Goal: Navigation & Orientation: Find specific page/section

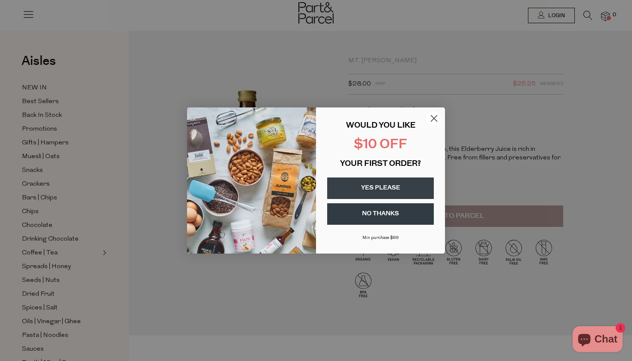
click at [435, 120] on icon "Close dialog" at bounding box center [434, 119] width 6 height 6
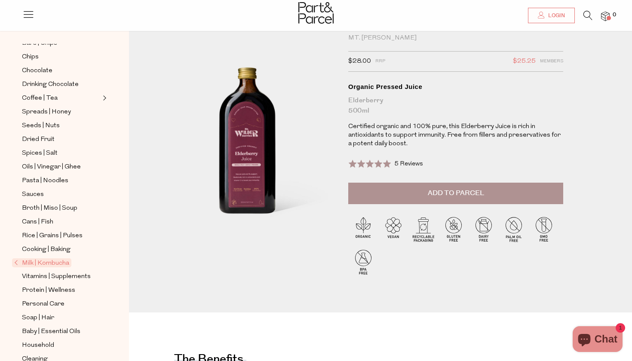
scroll to position [157, 0]
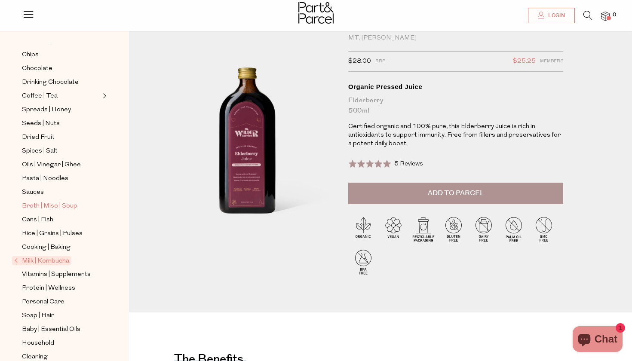
click at [30, 204] on span "Broth | Miso | Soup" at bounding box center [49, 206] width 55 height 10
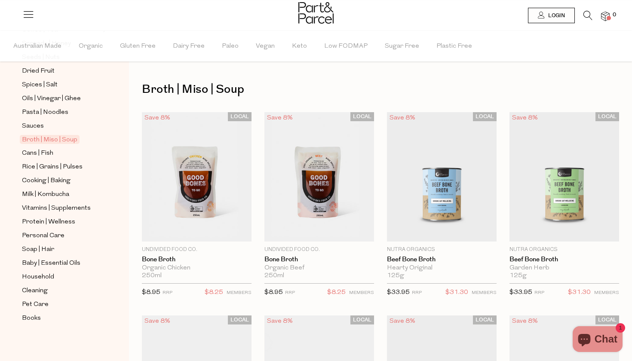
scroll to position [251, 0]
click at [55, 207] on span "Vitamins | Supplements" at bounding box center [56, 208] width 69 height 10
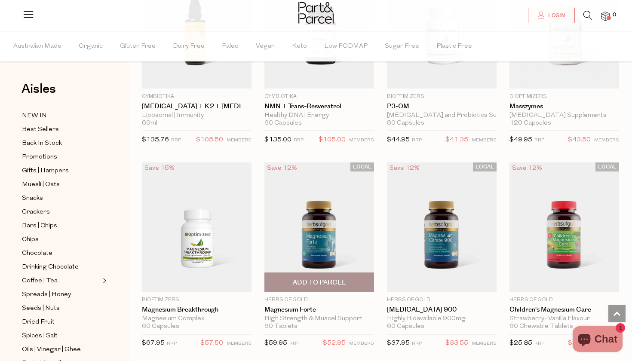
scroll to position [1001, 0]
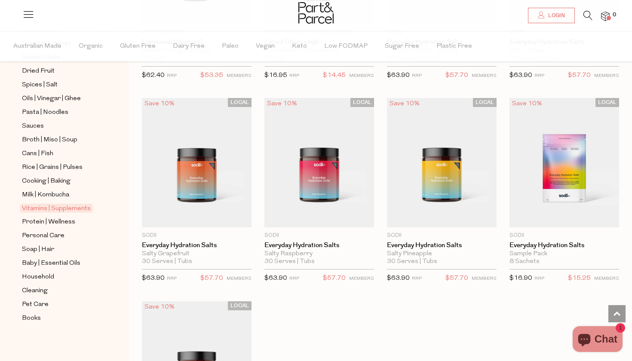
scroll to position [251, 0]
click at [34, 320] on span "Books" at bounding box center [31, 318] width 19 height 10
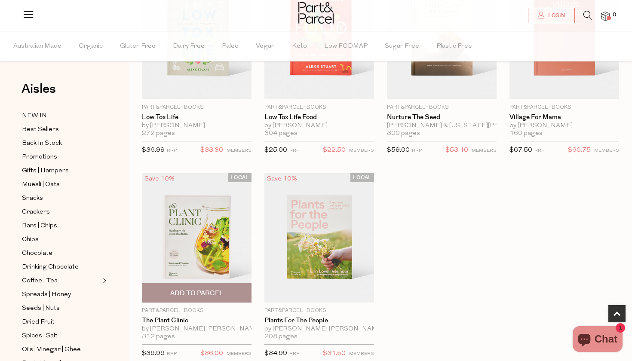
scroll to position [357, 0]
